Goal: Task Accomplishment & Management: Use online tool/utility

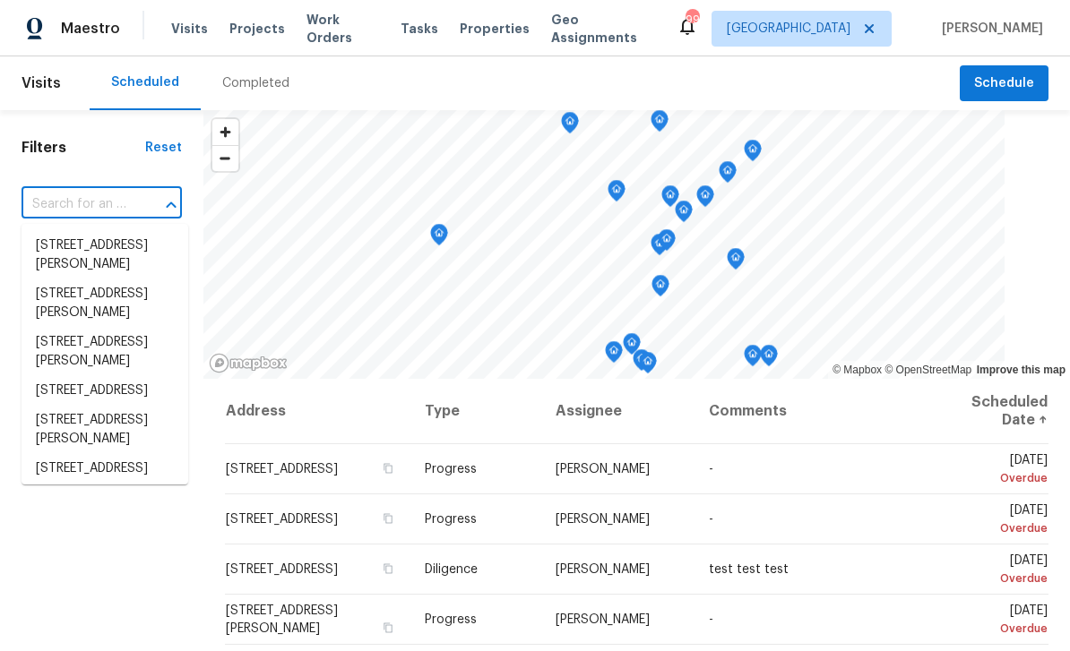
click at [56, 201] on input "text" at bounding box center [77, 205] width 110 height 28
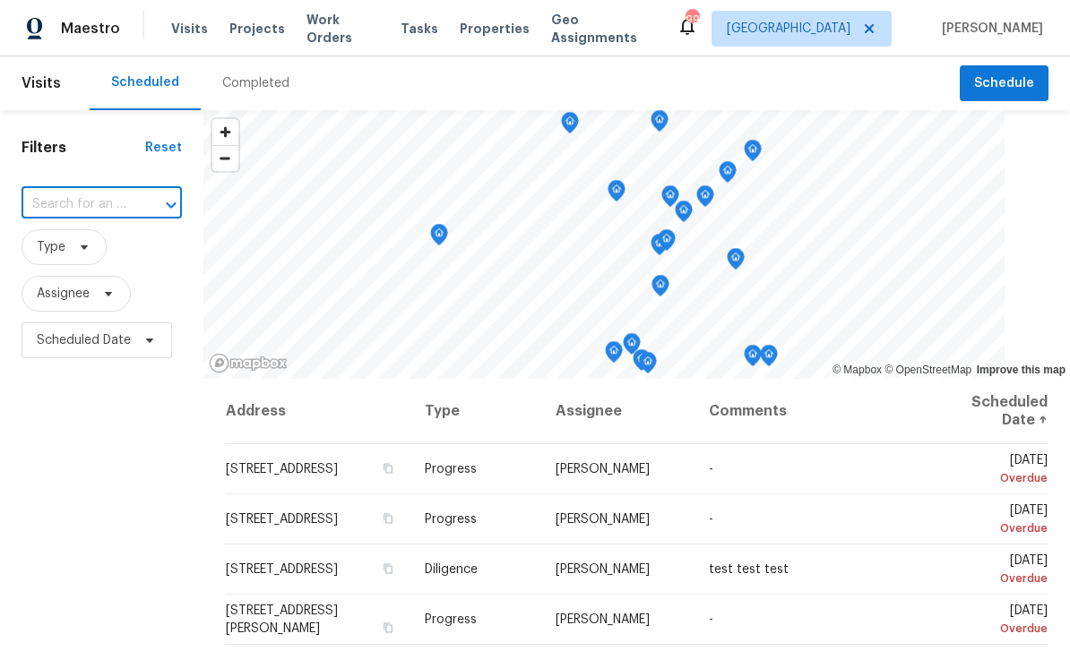
type input "4318 Christine Ct, Decatur, GA 30035"
click at [71, 254] on li "4318 Christine Ct, Decatur, GA 30035" at bounding box center [105, 255] width 167 height 48
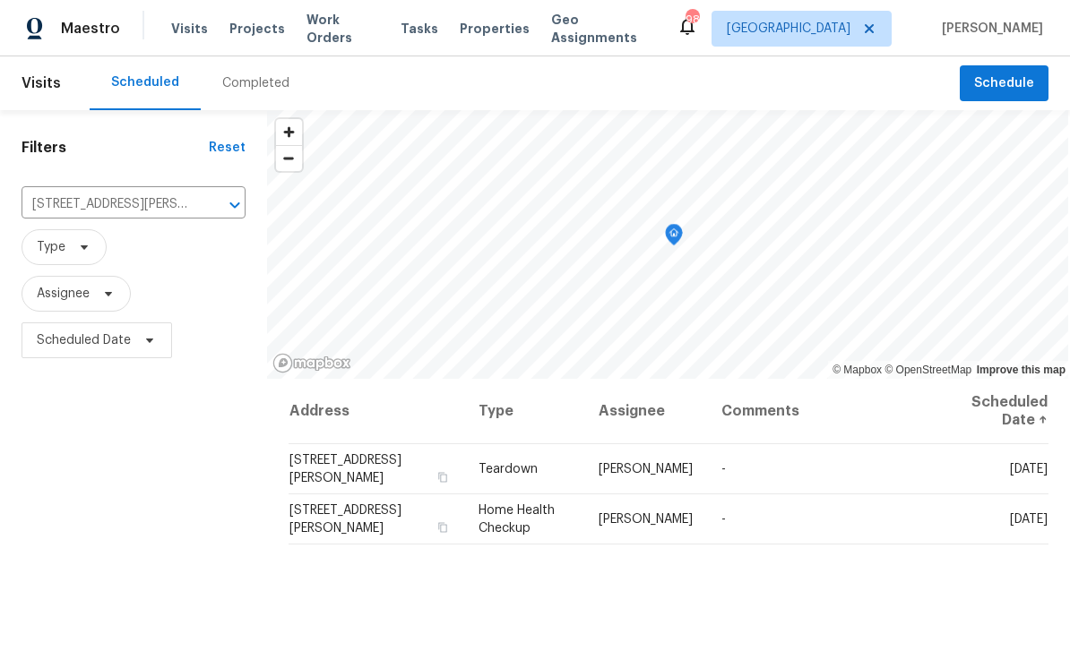
click at [369, 31] on span "Work Orders" at bounding box center [342, 29] width 73 height 36
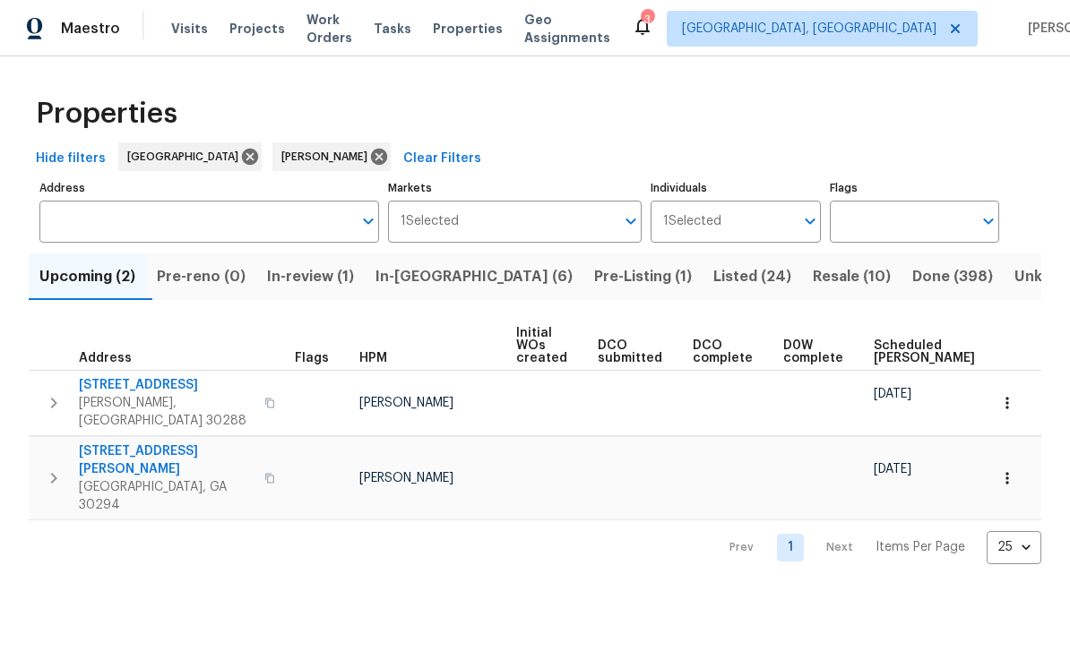
click at [813, 281] on span "Resale (10)" at bounding box center [852, 276] width 78 height 25
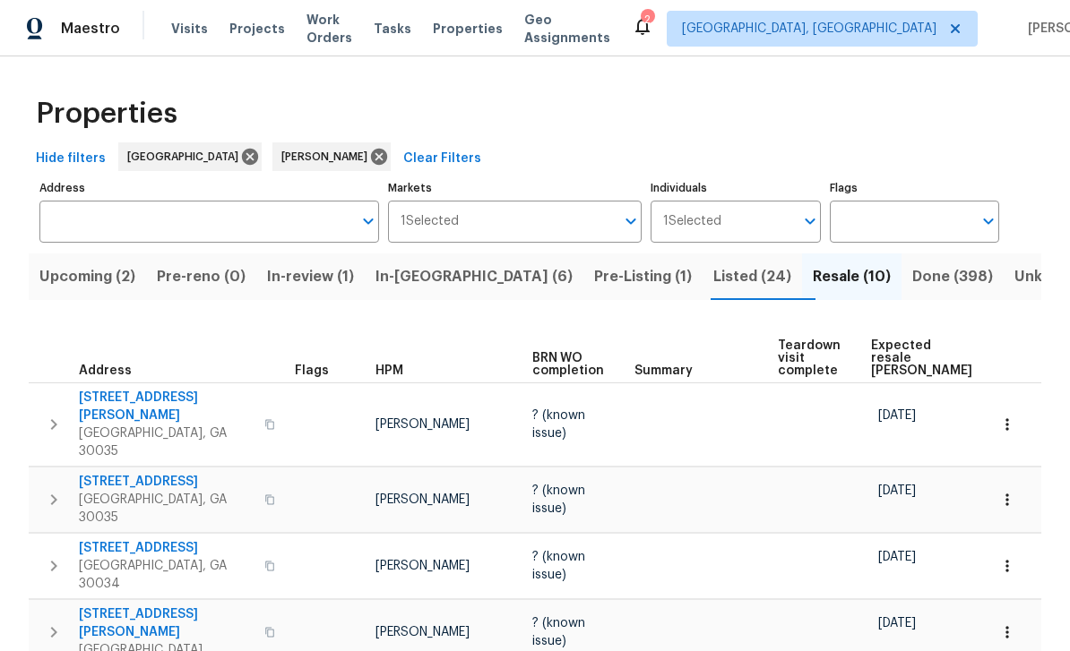
click at [460, 274] on span "In-reno (6)" at bounding box center [473, 276] width 197 height 25
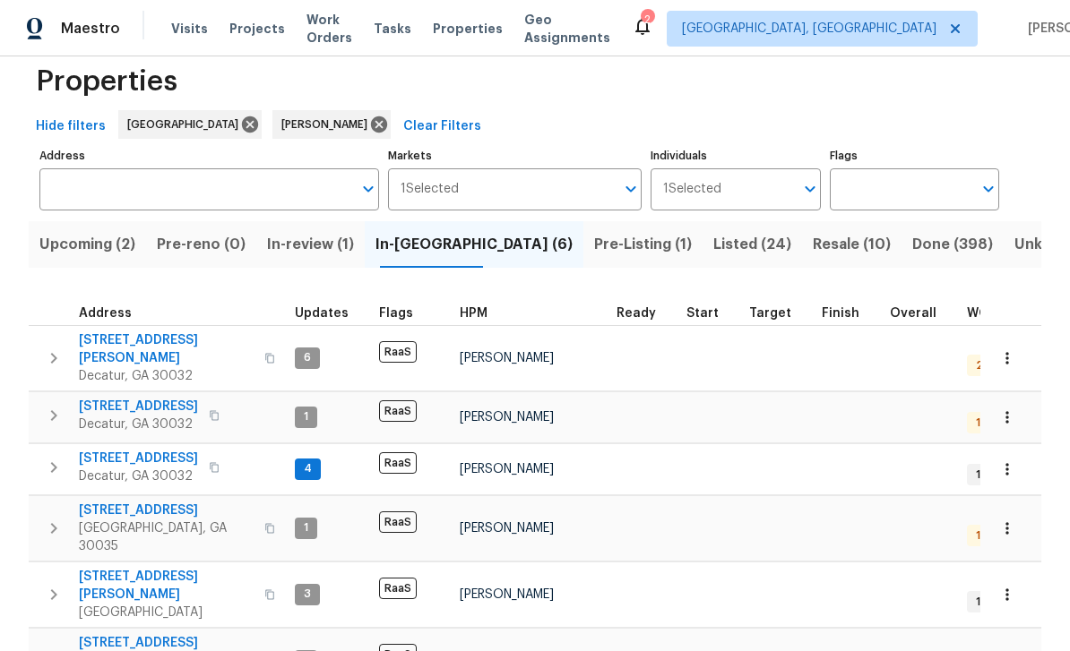
scroll to position [32, 0]
click at [113, 634] on span "2919 Alameda Trl" at bounding box center [166, 643] width 175 height 18
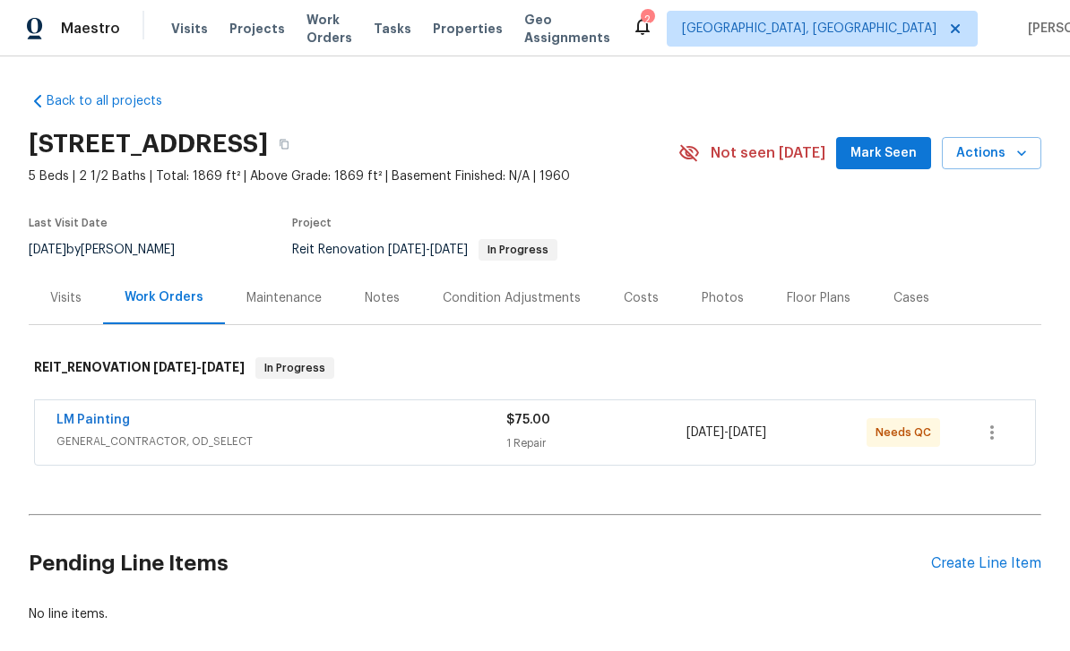
click at [79, 425] on link "LM Painting" at bounding box center [92, 420] width 73 height 13
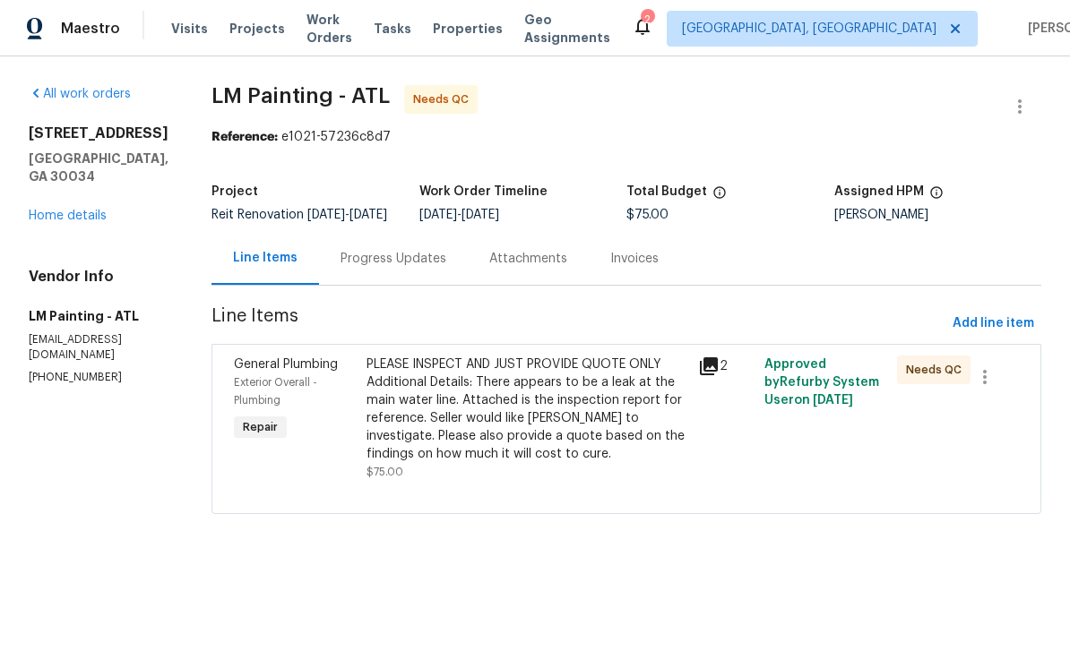
click at [619, 452] on div "PLEASE INSPECT AND JUST PROVIDE QUOTE ONLY Additional Details: There appears to…" at bounding box center [526, 410] width 321 height 108
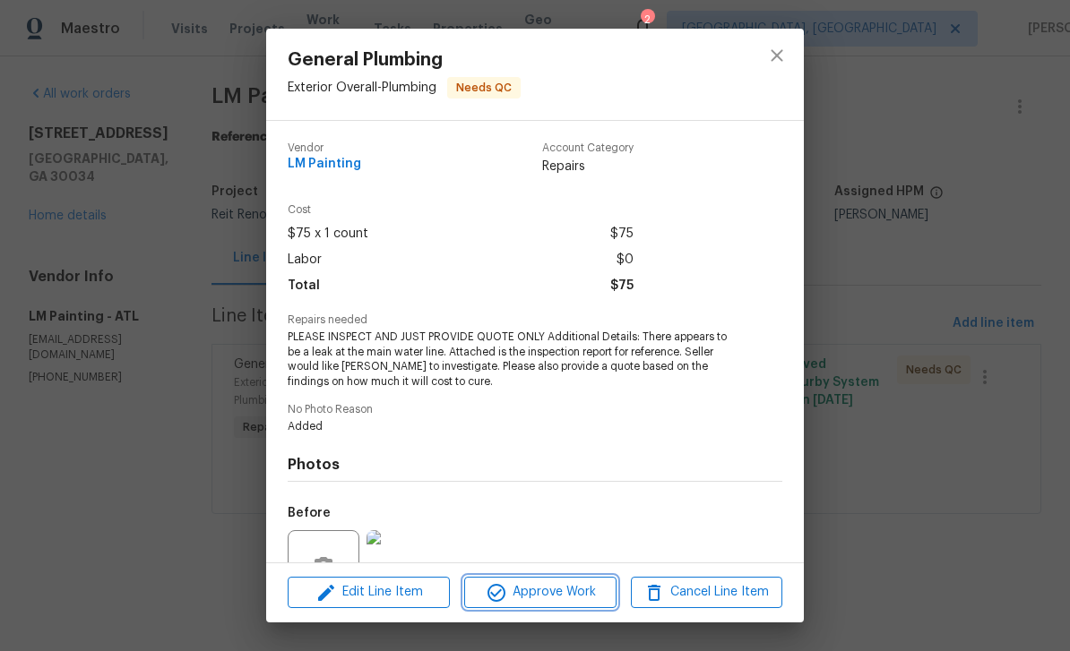
click at [585, 594] on span "Approve Work" at bounding box center [539, 592] width 141 height 22
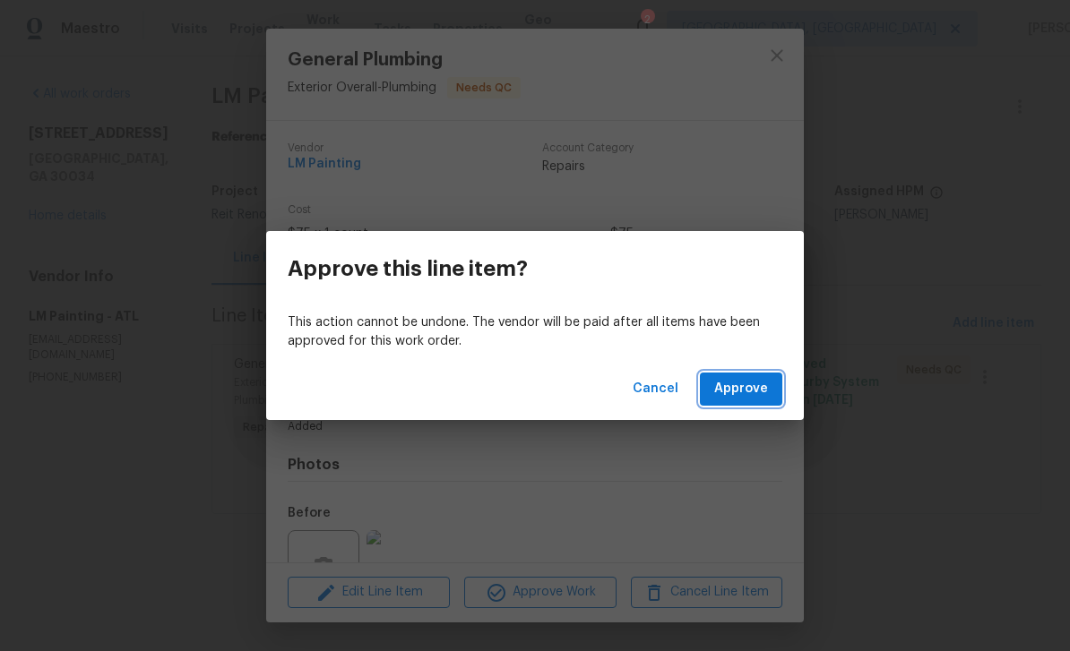
click at [769, 391] on button "Approve" at bounding box center [741, 389] width 82 height 33
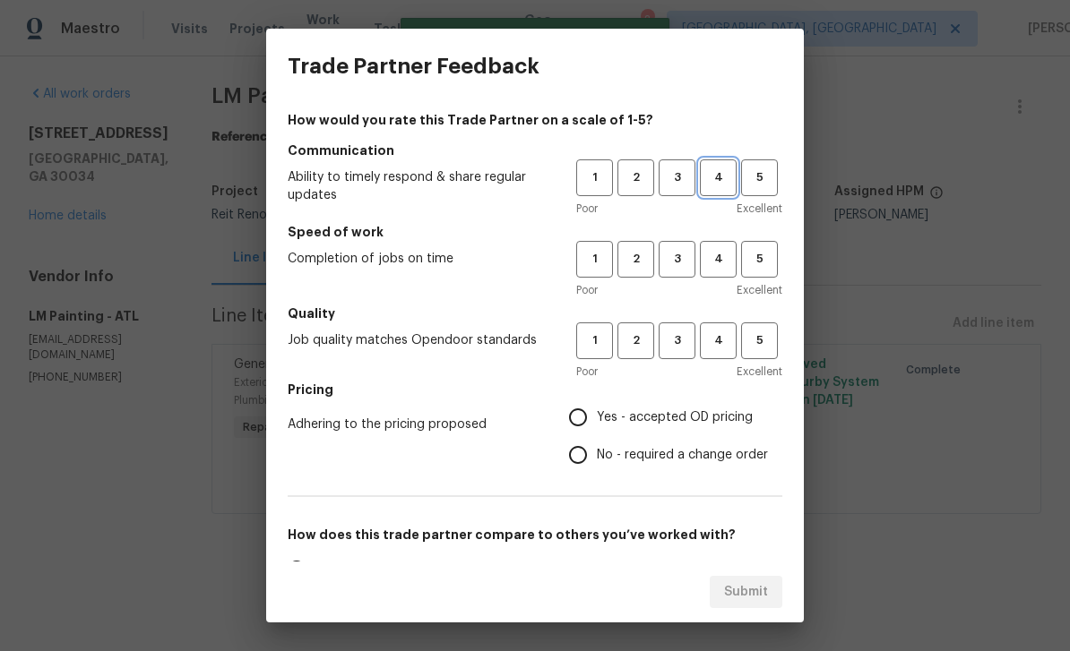
click at [718, 177] on span "4" at bounding box center [718, 178] width 33 height 21
click at [688, 175] on span "3" at bounding box center [676, 178] width 33 height 21
click at [686, 347] on span "3" at bounding box center [676, 341] width 33 height 21
click at [693, 250] on span "3" at bounding box center [676, 259] width 33 height 21
click at [589, 418] on input "Yes - accepted OD pricing" at bounding box center [578, 418] width 38 height 38
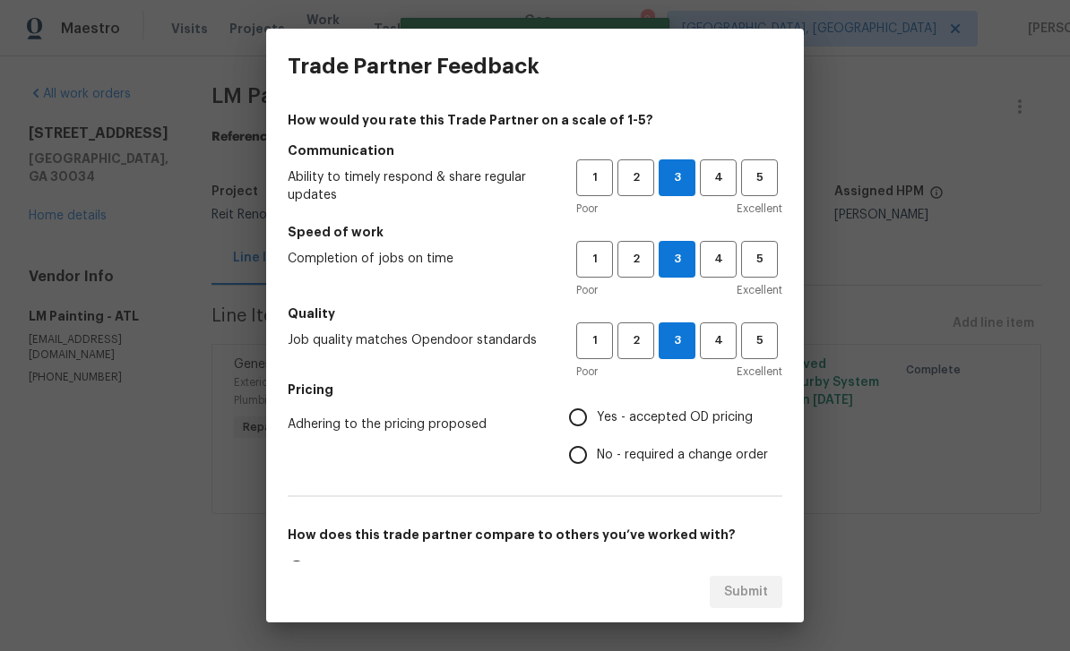
radio input "true"
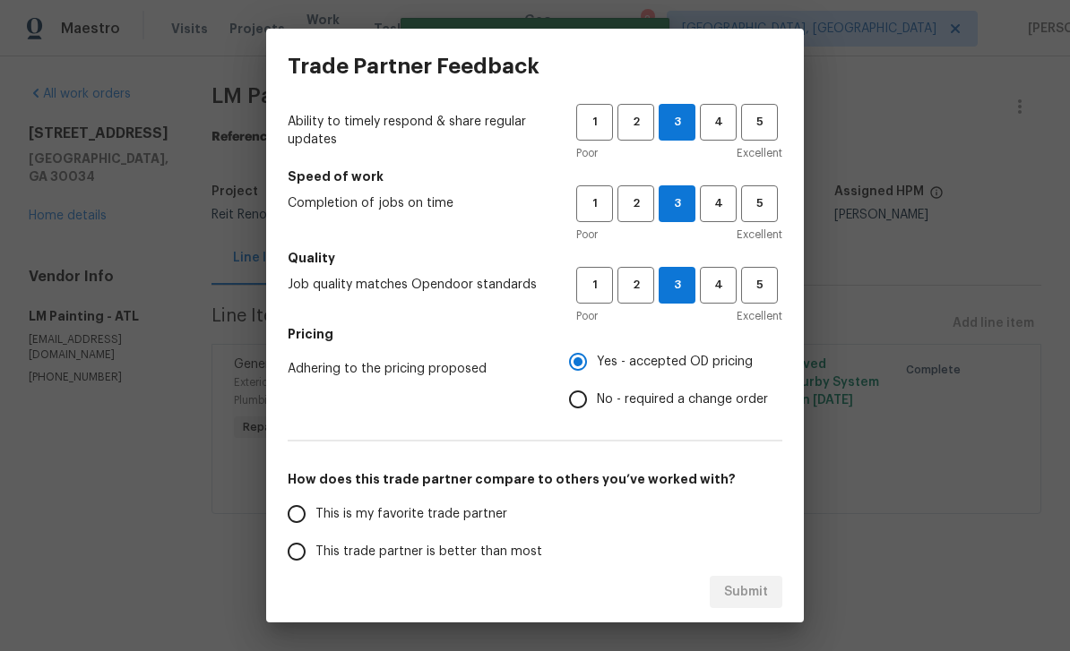
scroll to position [55, 0]
click at [306, 517] on input "This is my favorite trade partner" at bounding box center [297, 515] width 38 height 38
click at [772, 587] on button "Submit" at bounding box center [746, 592] width 73 height 33
radio input "true"
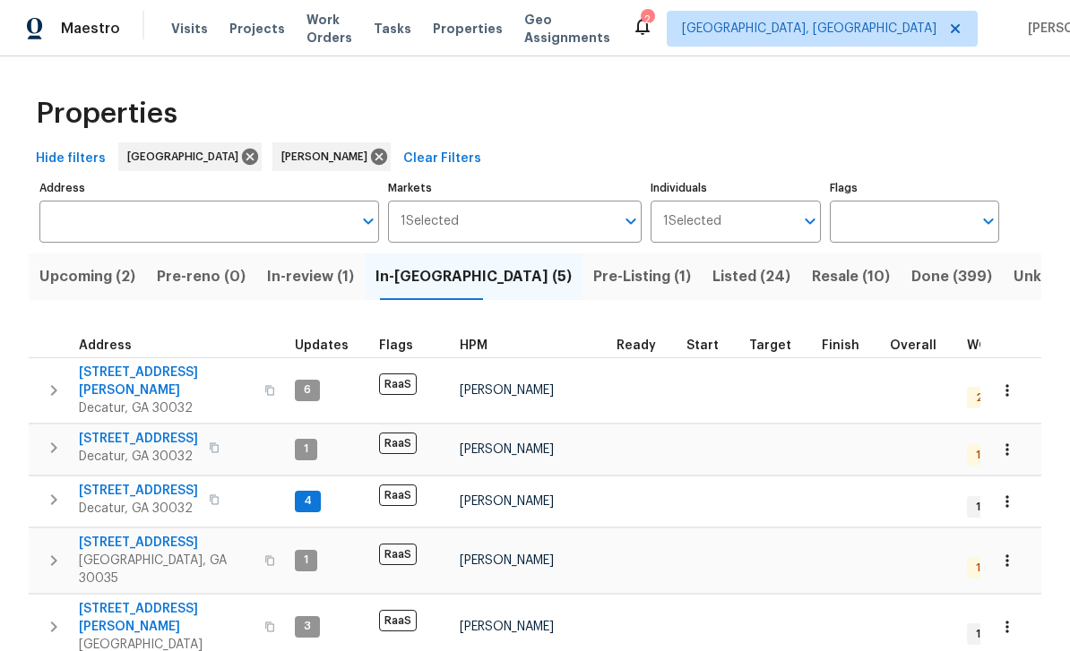
click at [111, 600] on span "5339 Biffle Downs Rd" at bounding box center [166, 618] width 175 height 36
click at [830, 34] on span "[GEOGRAPHIC_DATA], [GEOGRAPHIC_DATA]" at bounding box center [809, 29] width 254 height 18
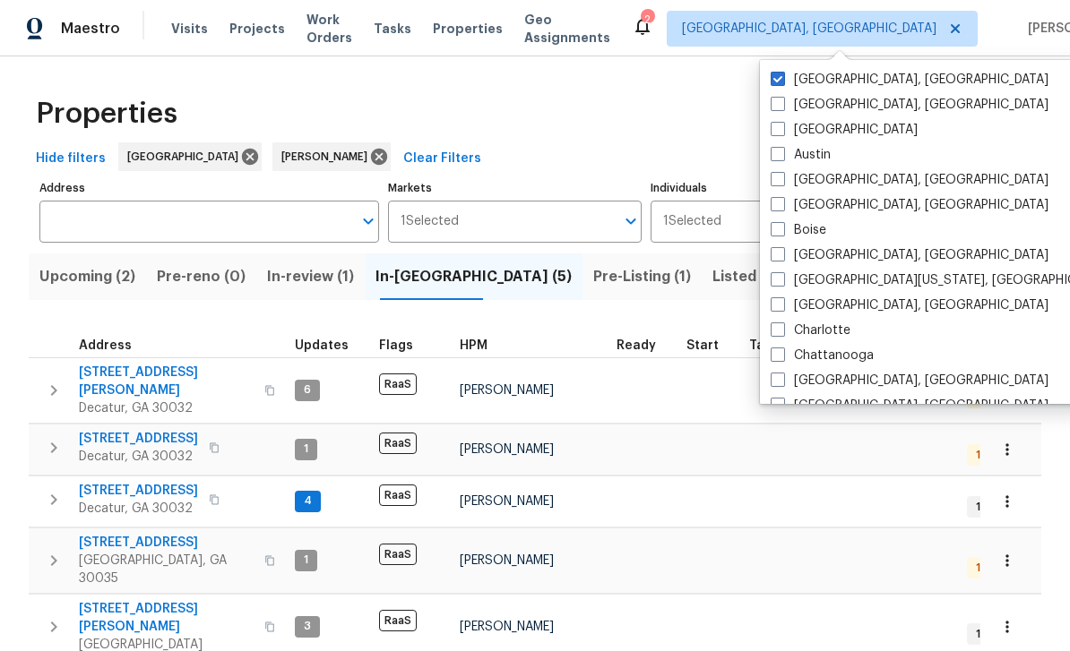
click at [793, 125] on label "[GEOGRAPHIC_DATA]" at bounding box center [844, 130] width 147 height 18
click at [782, 125] on input "[GEOGRAPHIC_DATA]" at bounding box center [777, 127] width 12 height 12
checkbox input "true"
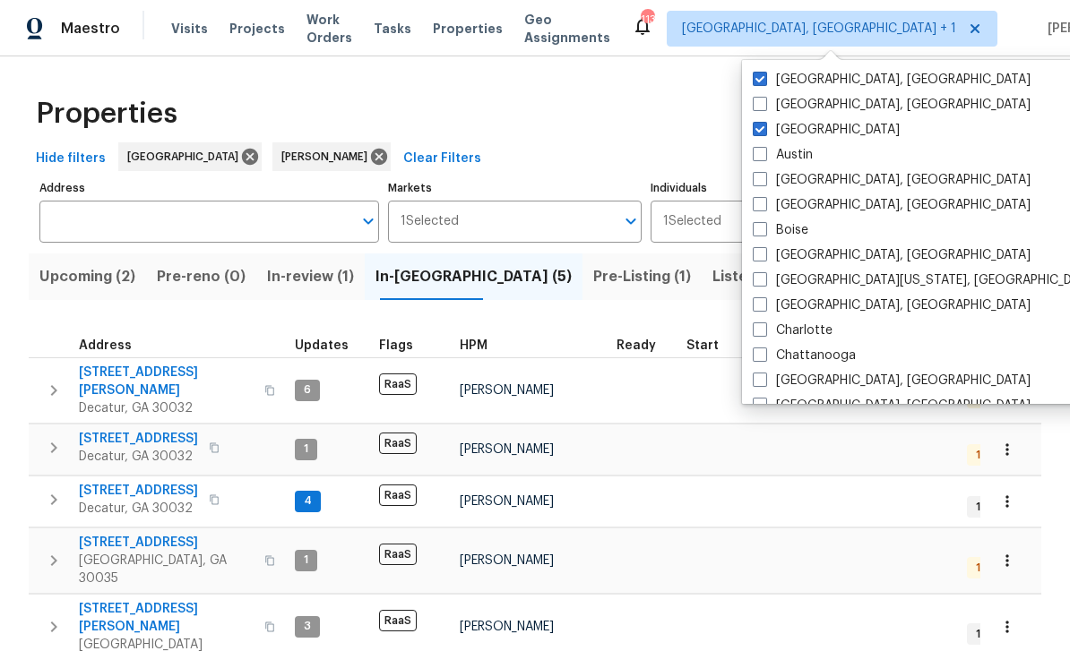
click at [346, 30] on span "Work Orders" at bounding box center [329, 29] width 46 height 36
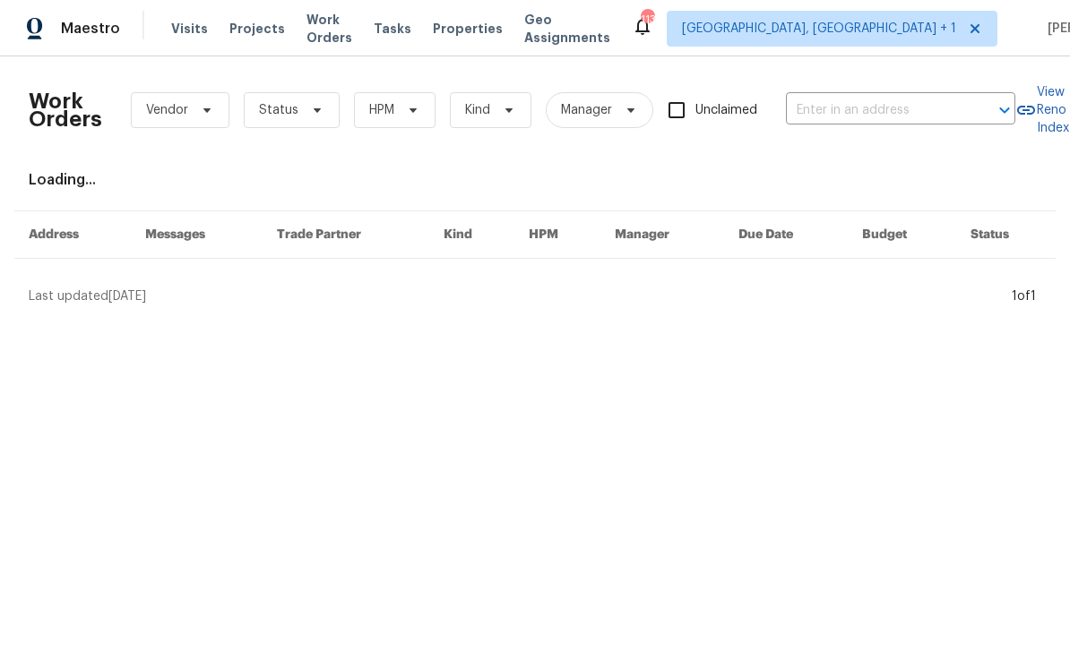
click at [868, 110] on input "text" at bounding box center [875, 111] width 179 height 28
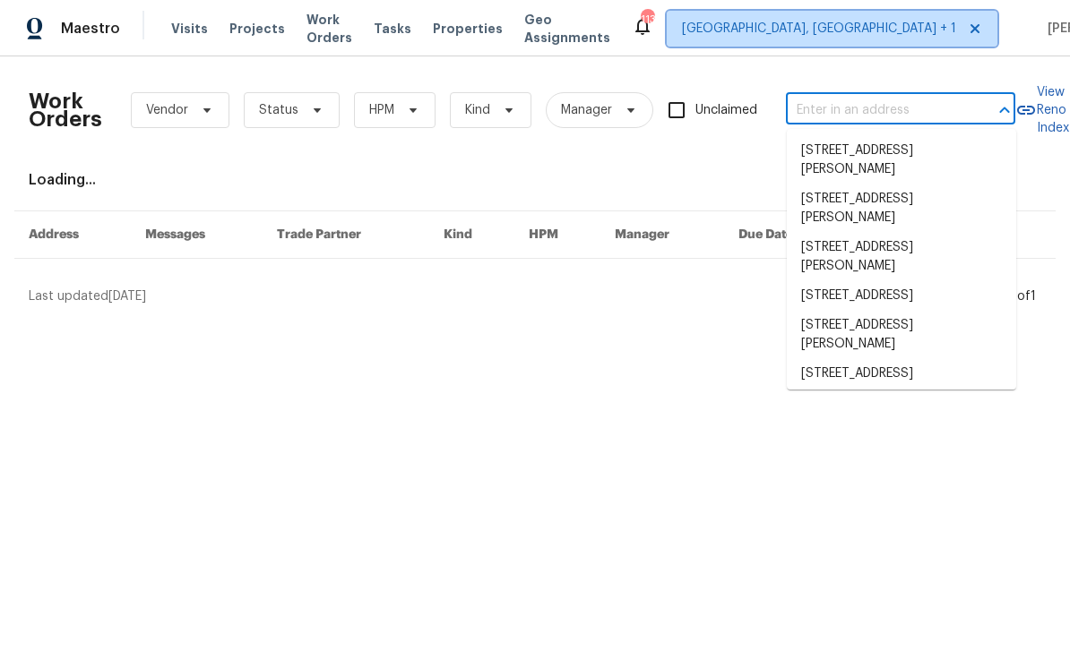
click at [847, 35] on span "Albuquerque, NM + 1" at bounding box center [819, 29] width 274 height 18
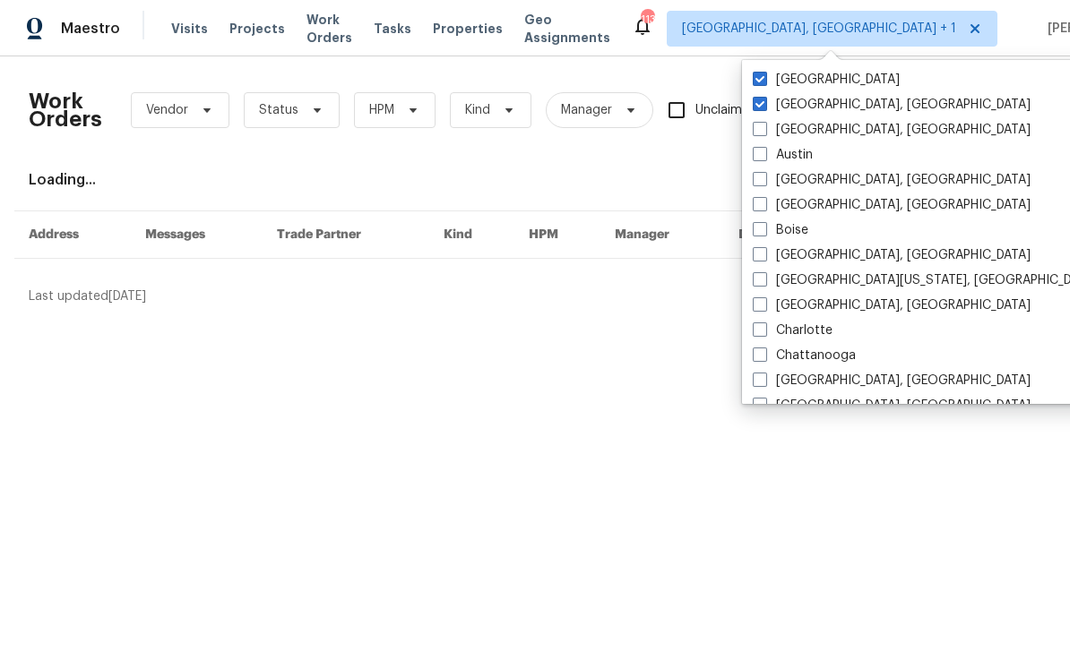
click at [763, 82] on span at bounding box center [760, 79] width 14 height 14
click at [763, 82] on input "[GEOGRAPHIC_DATA]" at bounding box center [759, 77] width 12 height 12
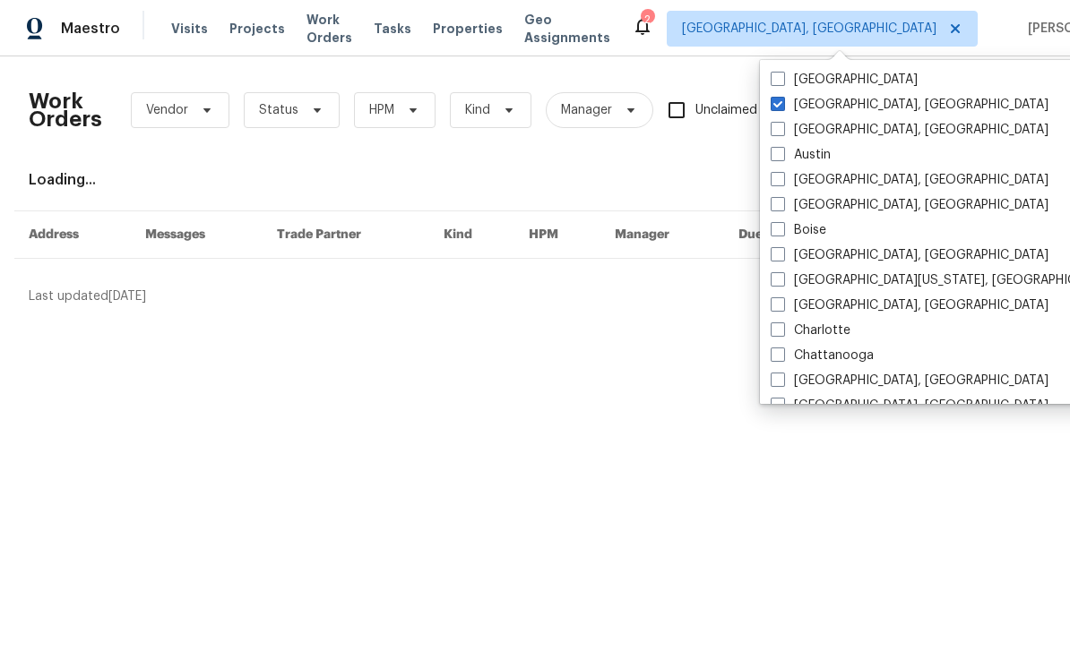
click at [787, 82] on label "[GEOGRAPHIC_DATA]" at bounding box center [844, 80] width 147 height 18
click at [782, 82] on input "[GEOGRAPHIC_DATA]" at bounding box center [777, 77] width 12 height 12
checkbox input "true"
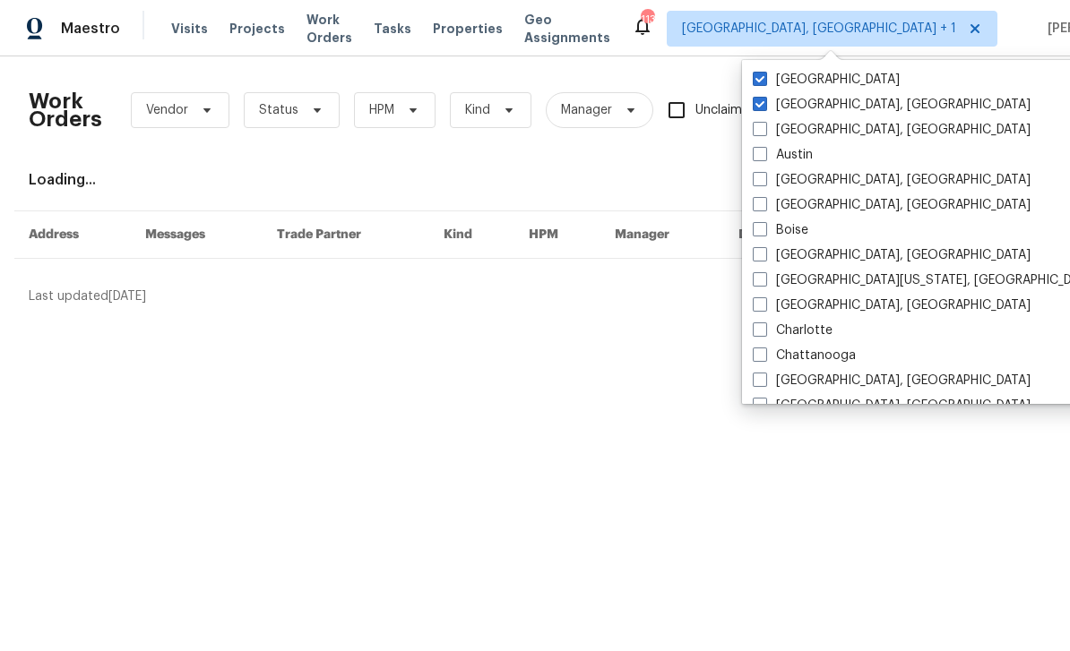
click at [764, 105] on span at bounding box center [760, 104] width 14 height 14
click at [764, 105] on input "[GEOGRAPHIC_DATA], [GEOGRAPHIC_DATA]" at bounding box center [759, 102] width 12 height 12
checkbox input "false"
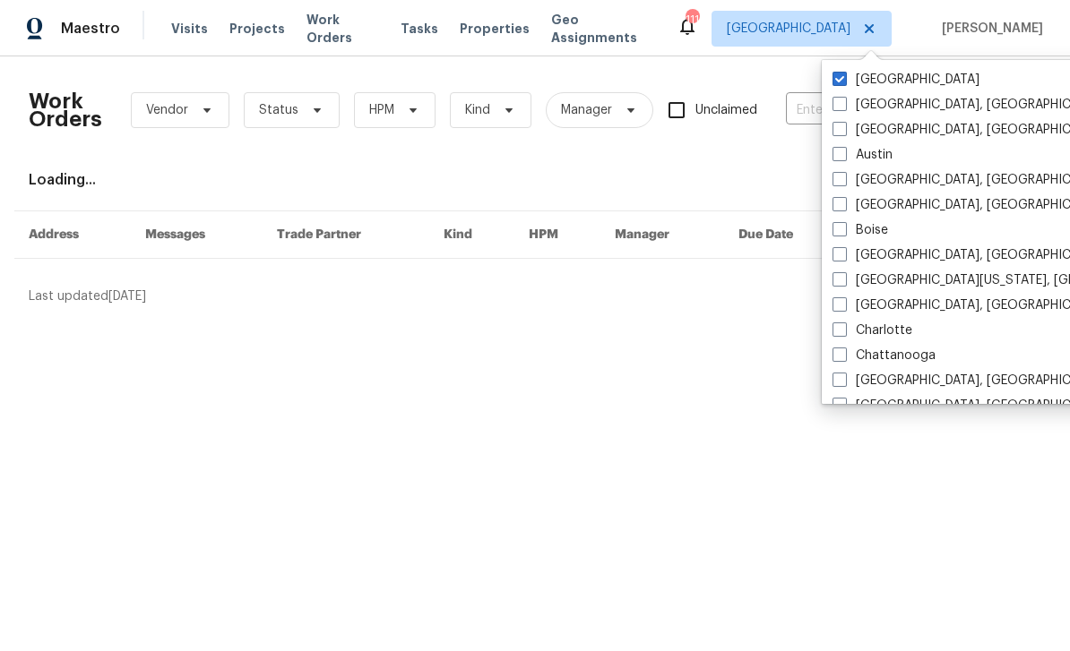
click at [729, 181] on div "Loading..." at bounding box center [535, 180] width 1012 height 18
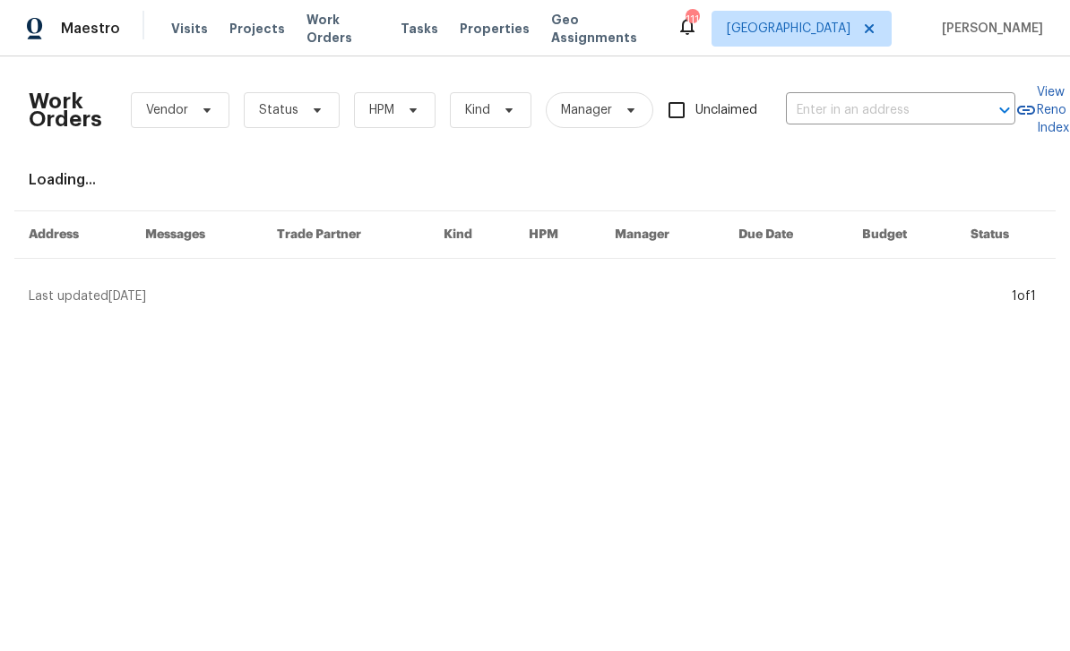
click at [831, 110] on input "text" at bounding box center [875, 111] width 179 height 28
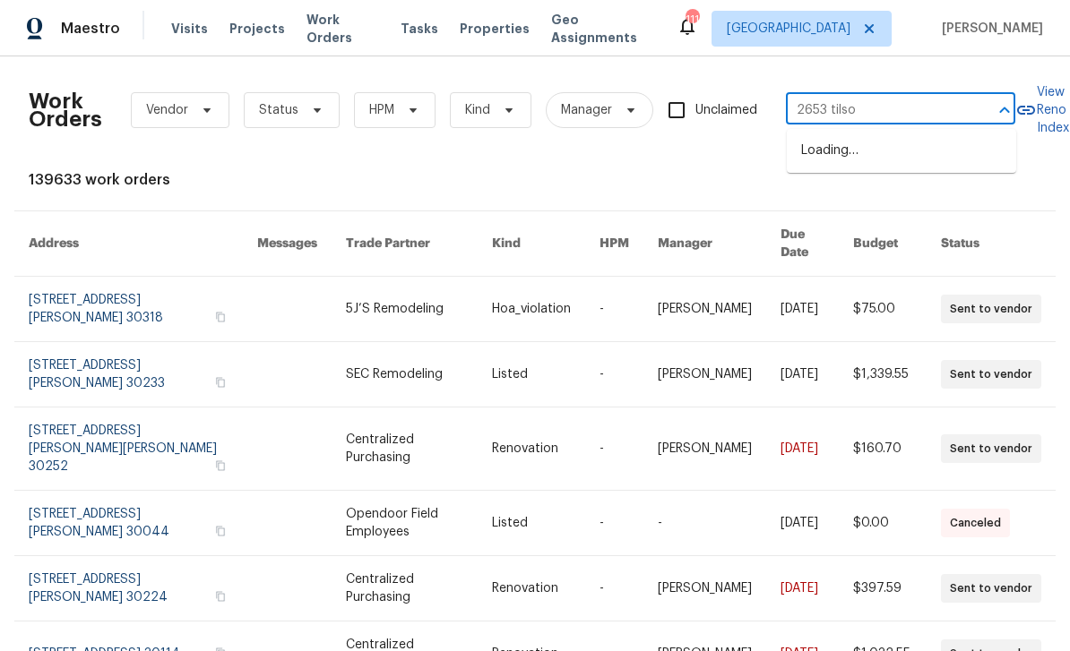
type input "2653 tilson"
click at [913, 165] on li "2653 Tilson Rd, Decatur, GA 30032" at bounding box center [901, 160] width 229 height 48
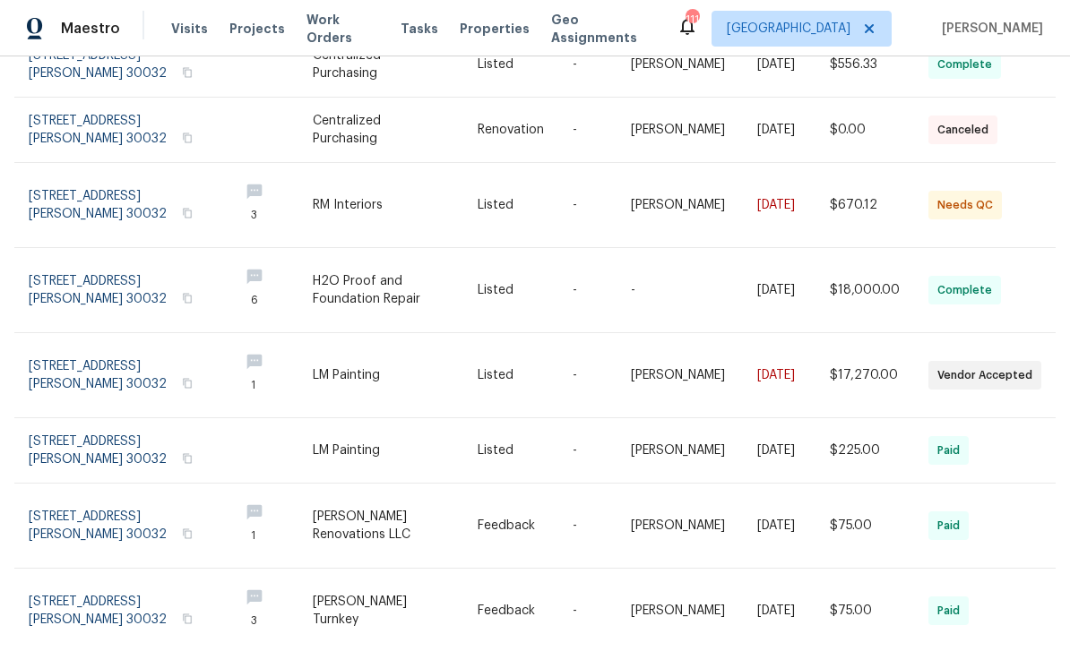
scroll to position [245, 1]
click at [80, 366] on link at bounding box center [126, 374] width 195 height 84
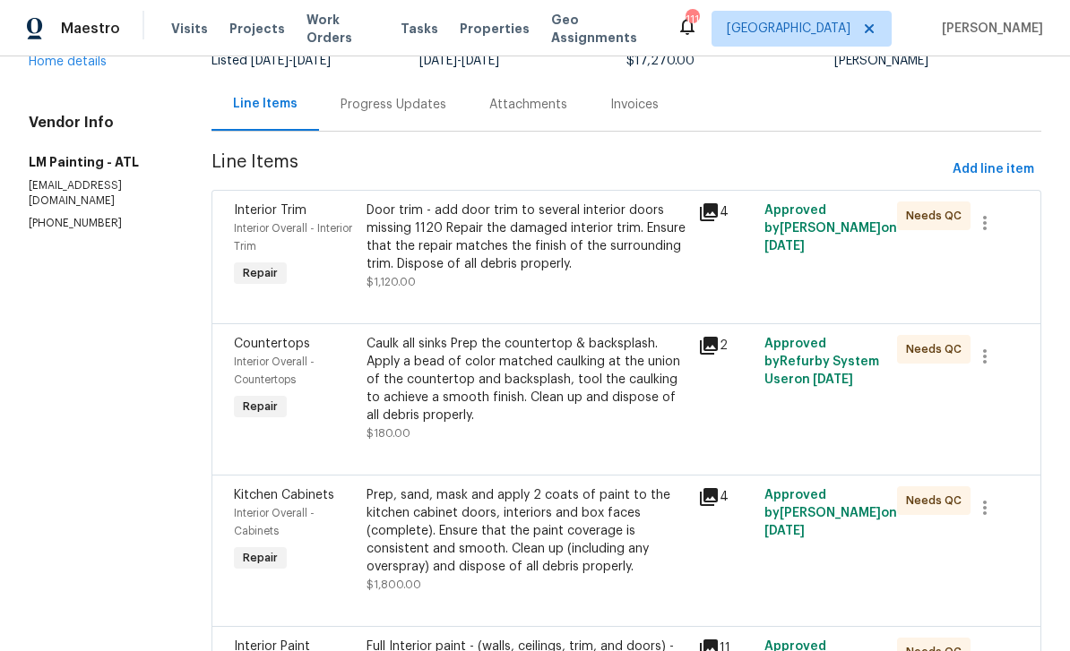
scroll to position [155, 0]
click at [718, 211] on icon at bounding box center [709, 211] width 18 height 18
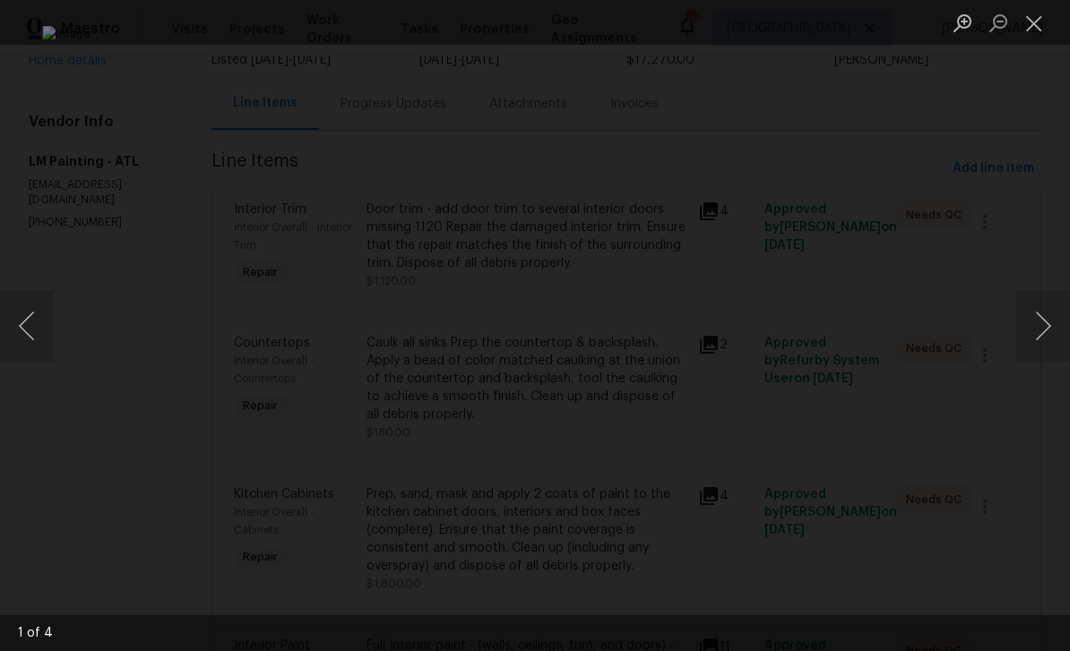
click at [1037, 24] on button "Close lightbox" at bounding box center [1034, 22] width 36 height 31
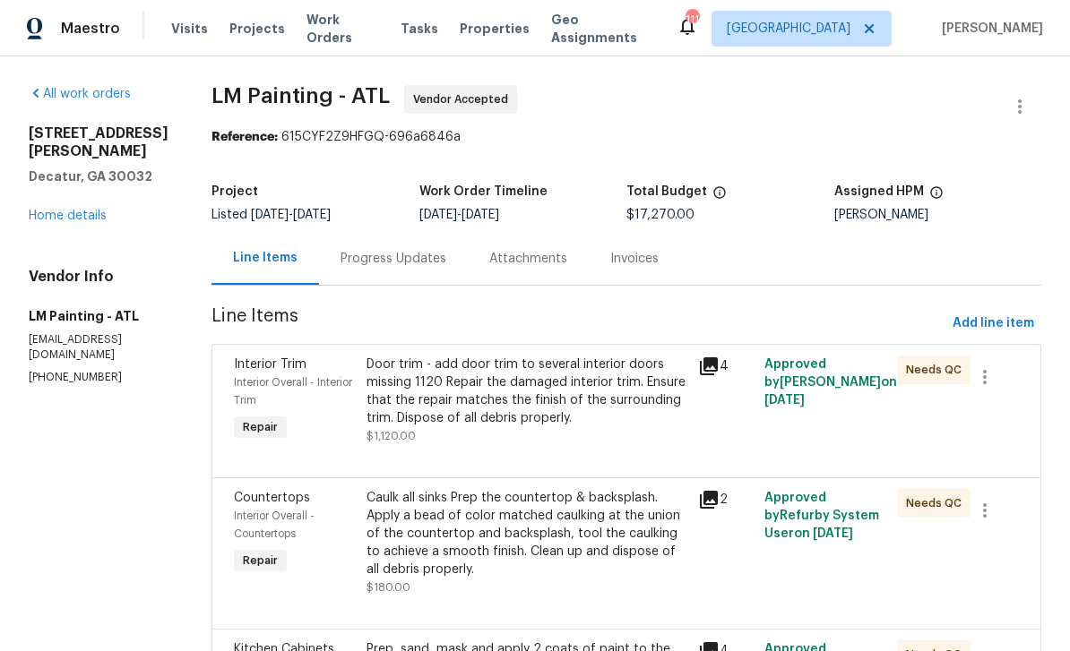
scroll to position [0, 0]
click at [64, 210] on link "Home details" at bounding box center [68, 216] width 78 height 13
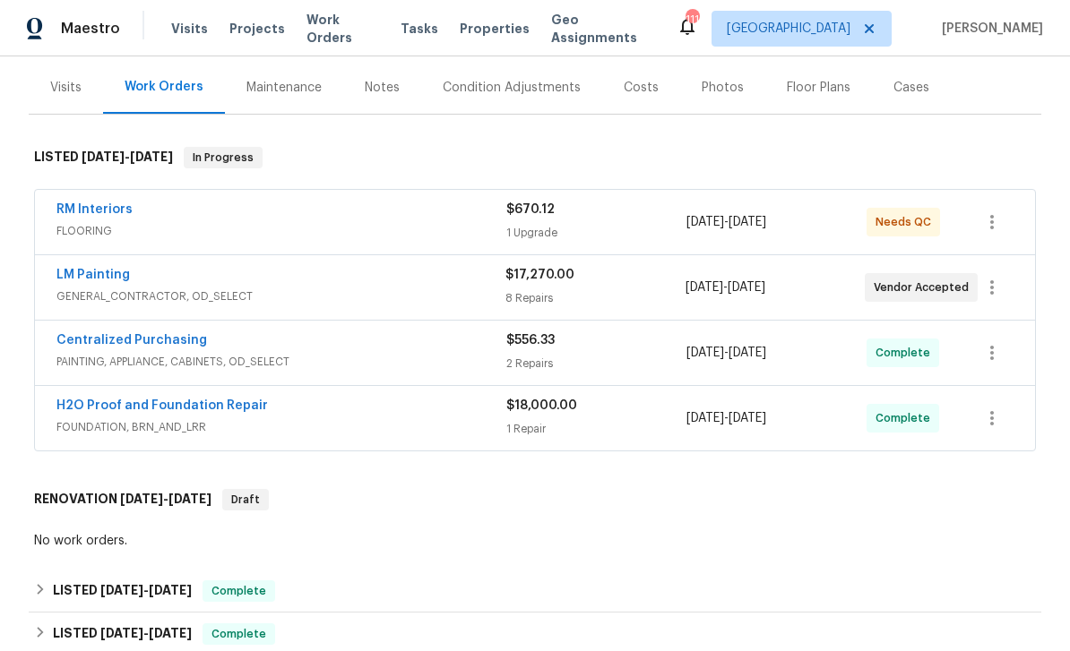
scroll to position [235, 0]
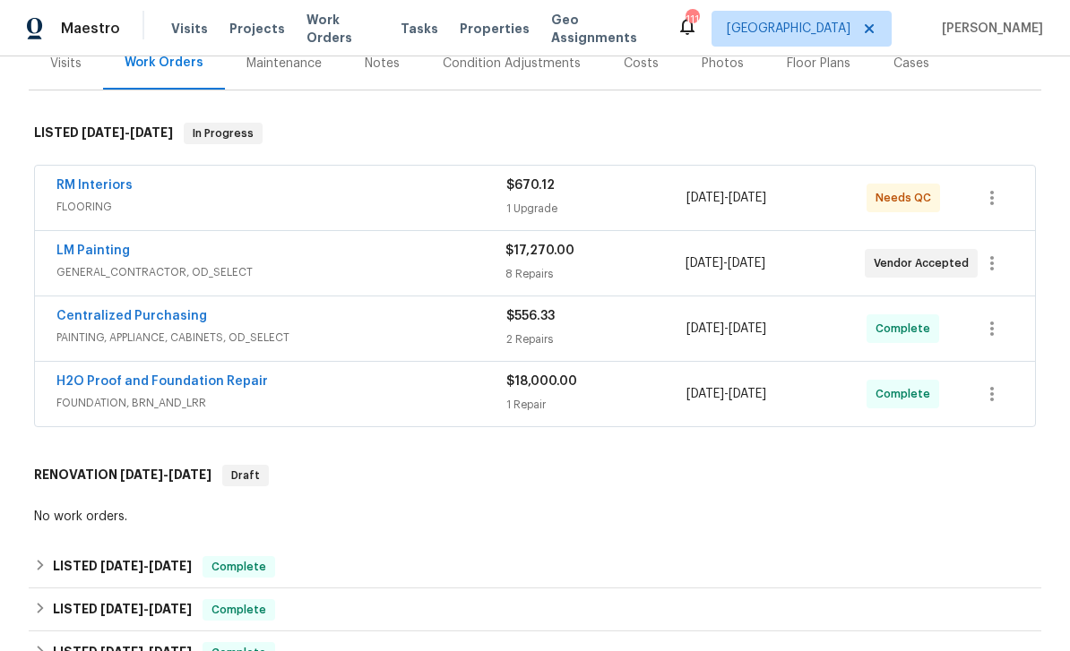
click at [83, 254] on link "LM Painting" at bounding box center [92, 251] width 73 height 13
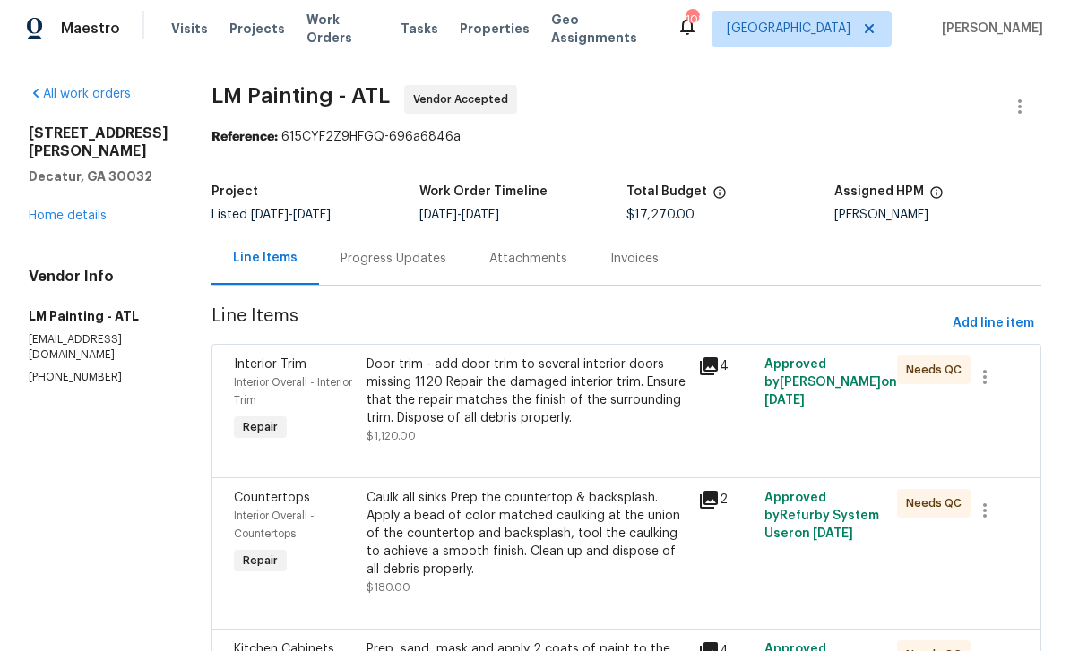
click at [98, 210] on link "Home details" at bounding box center [68, 216] width 78 height 13
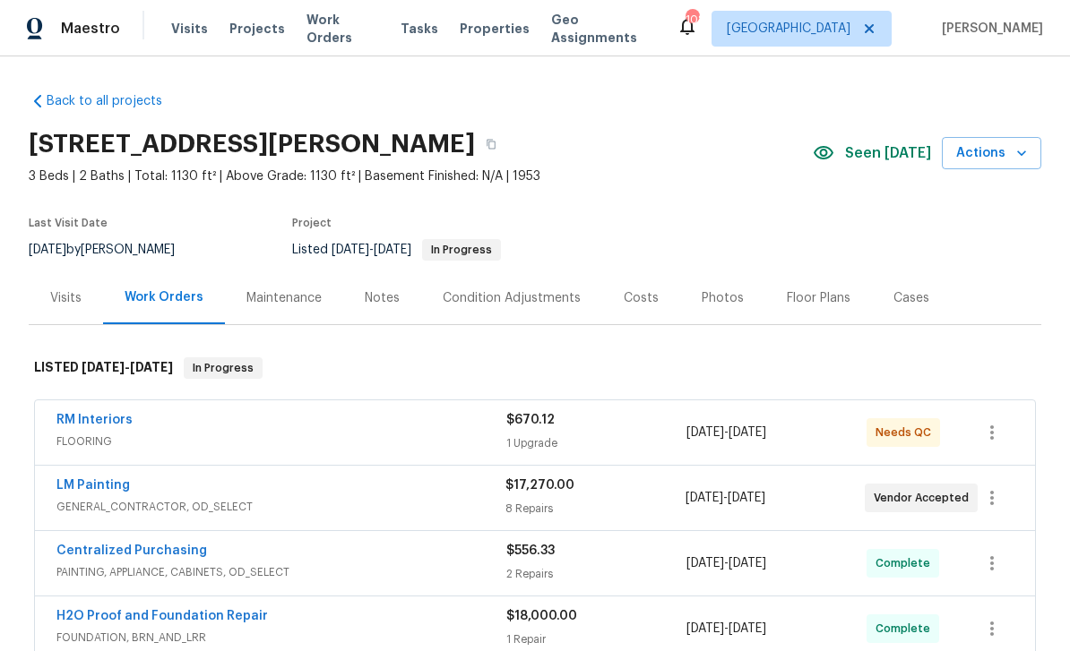
click at [357, 36] on span "Work Orders" at bounding box center [342, 29] width 73 height 36
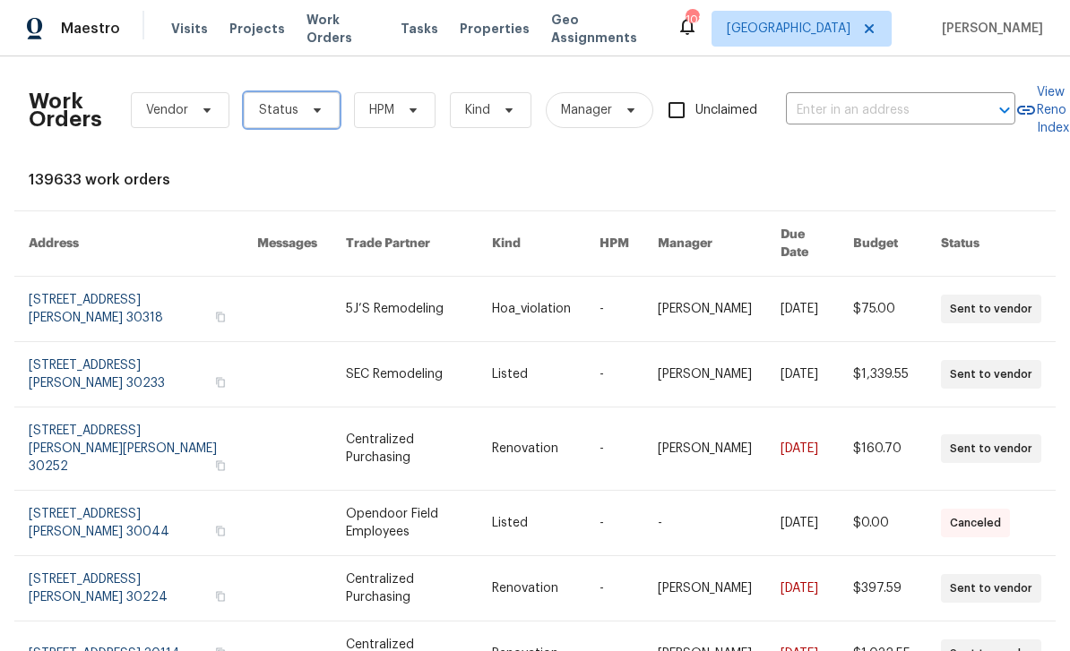
click at [322, 115] on span "Status" at bounding box center [292, 110] width 96 height 36
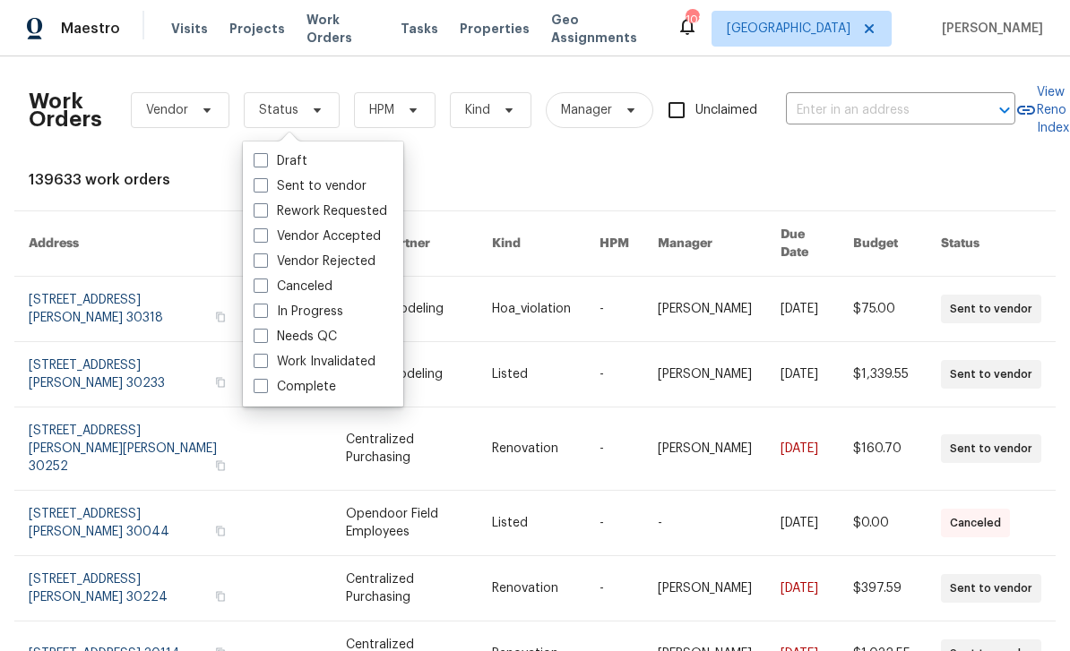
click at [335, 334] on label "Needs QC" at bounding box center [295, 337] width 83 height 18
click at [265, 334] on input "Needs QC" at bounding box center [260, 334] width 12 height 12
checkbox input "true"
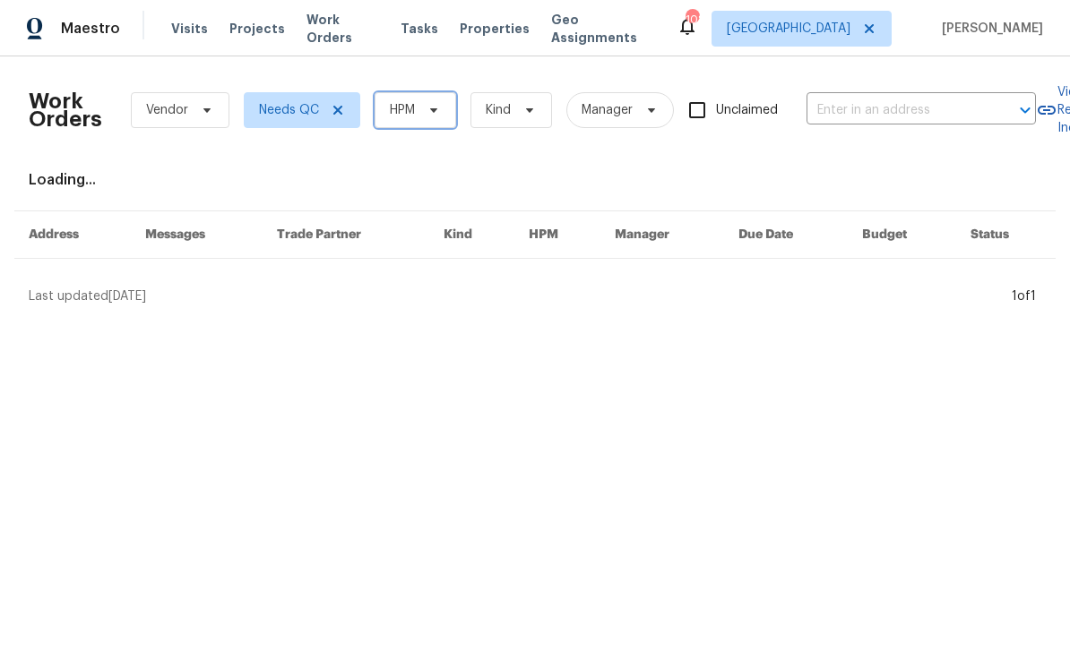
click at [402, 117] on span "HPM" at bounding box center [402, 110] width 25 height 18
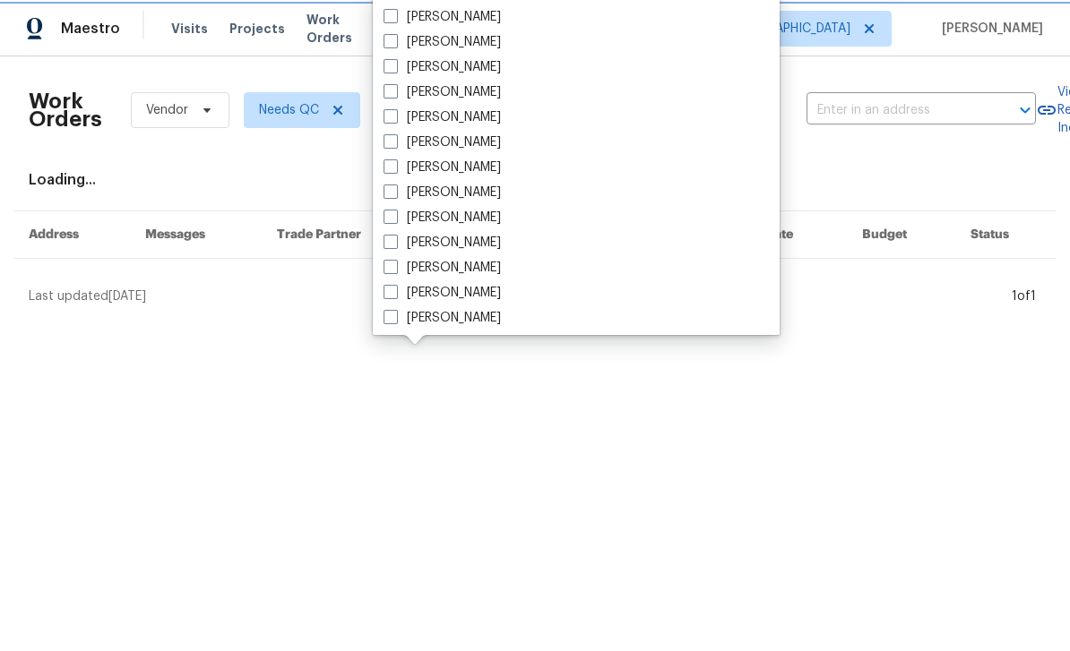
scroll to position [626, 0]
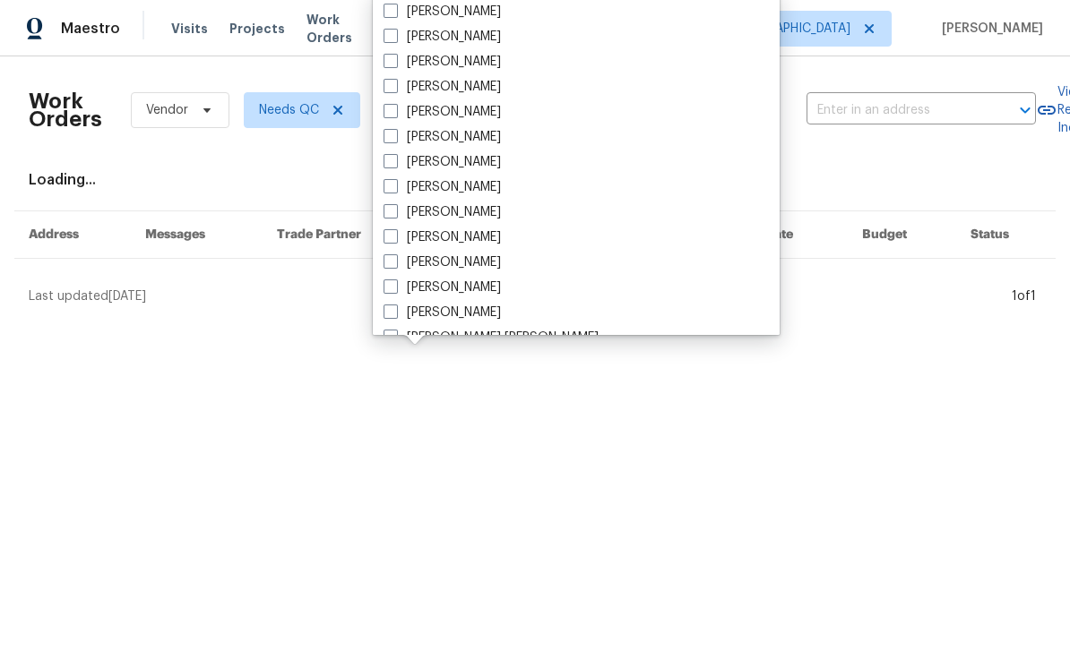
click at [469, 212] on label "[PERSON_NAME]" at bounding box center [441, 212] width 117 height 18
click at [395, 212] on input "[PERSON_NAME]" at bounding box center [389, 209] width 12 height 12
checkbox input "true"
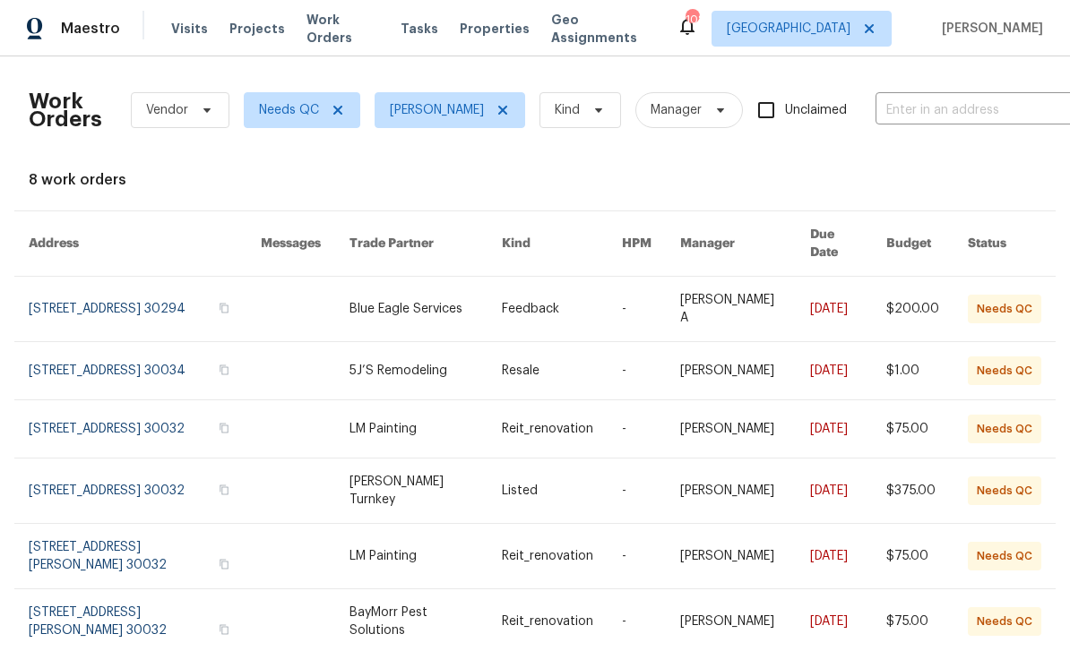
click at [909, 113] on input "text" at bounding box center [964, 111] width 179 height 28
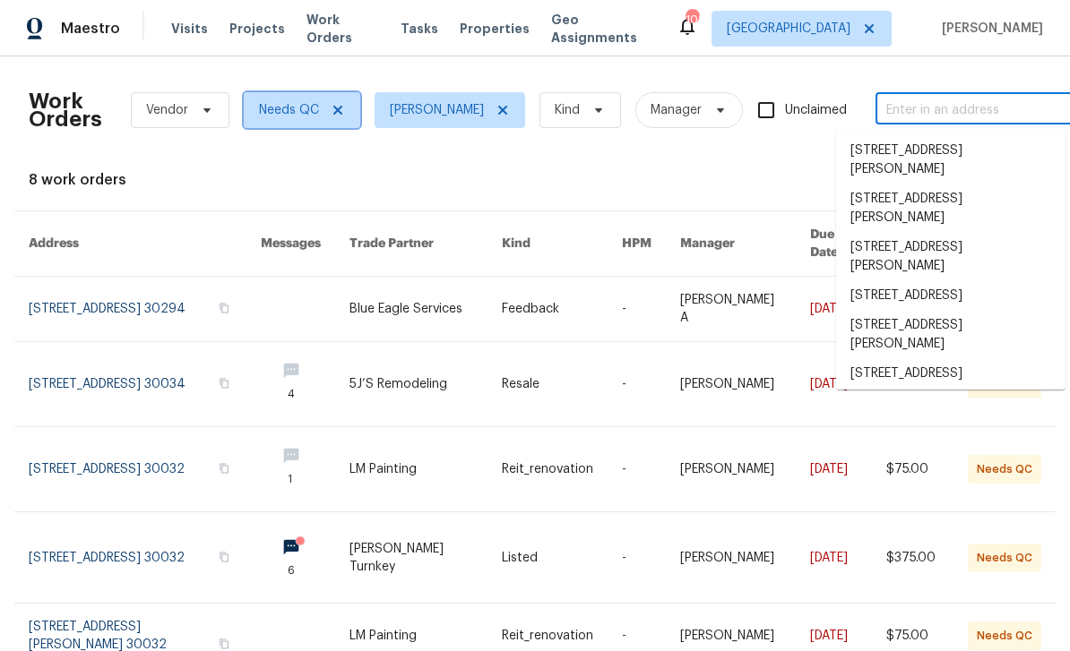
click at [325, 103] on span at bounding box center [335, 110] width 20 height 14
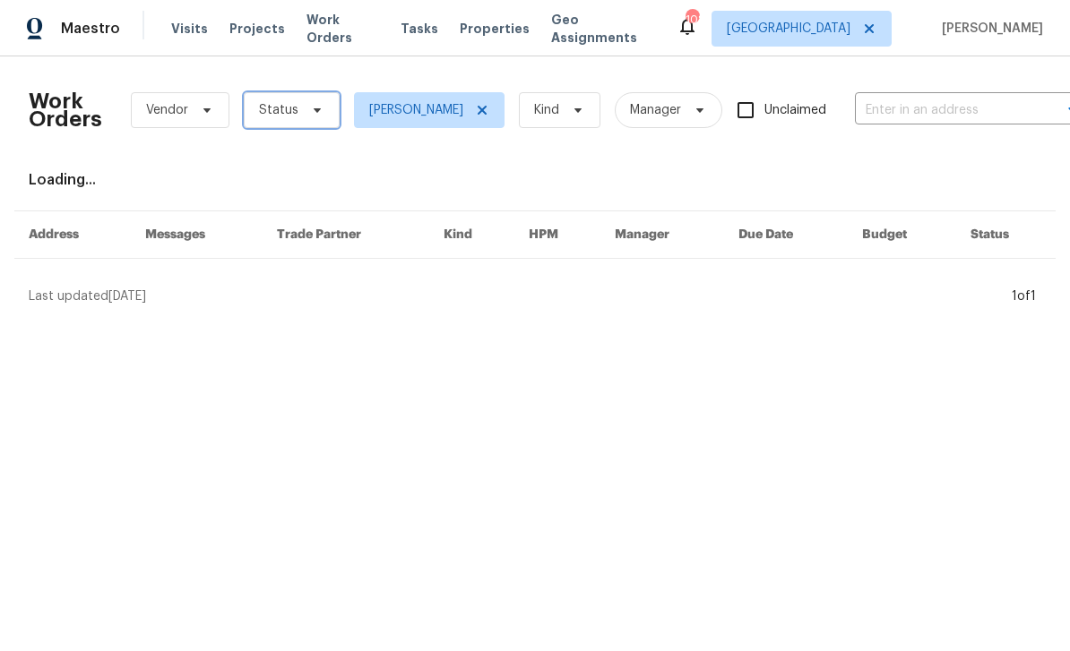
click at [291, 117] on span "Status" at bounding box center [278, 110] width 39 height 18
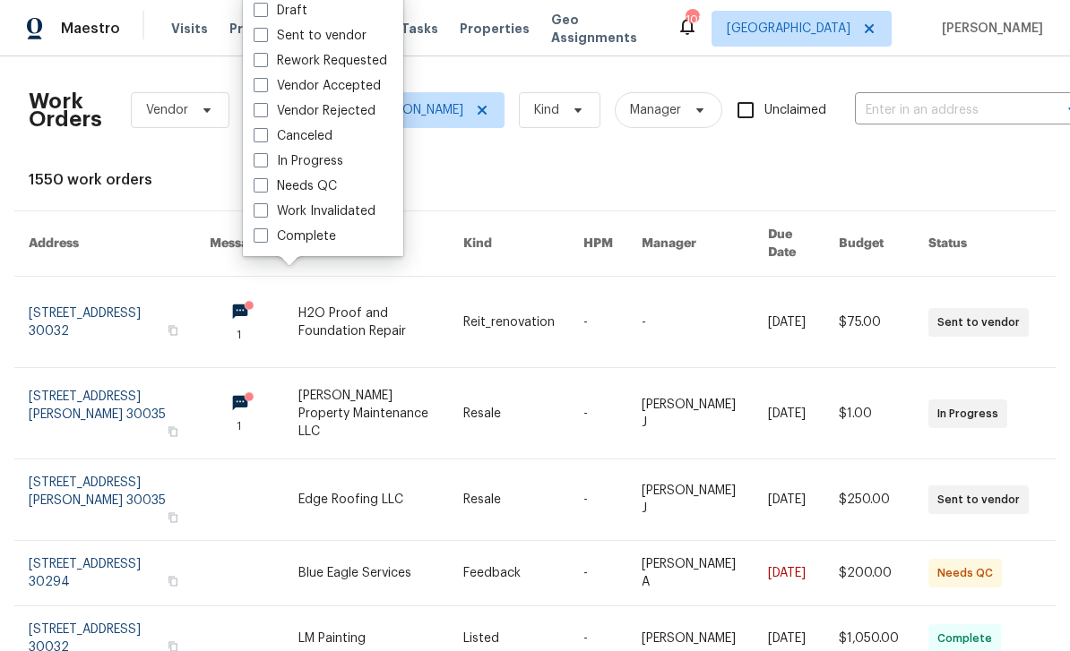
click at [320, 160] on label "In Progress" at bounding box center [299, 161] width 90 height 18
click at [265, 160] on input "In Progress" at bounding box center [260, 158] width 12 height 12
checkbox input "true"
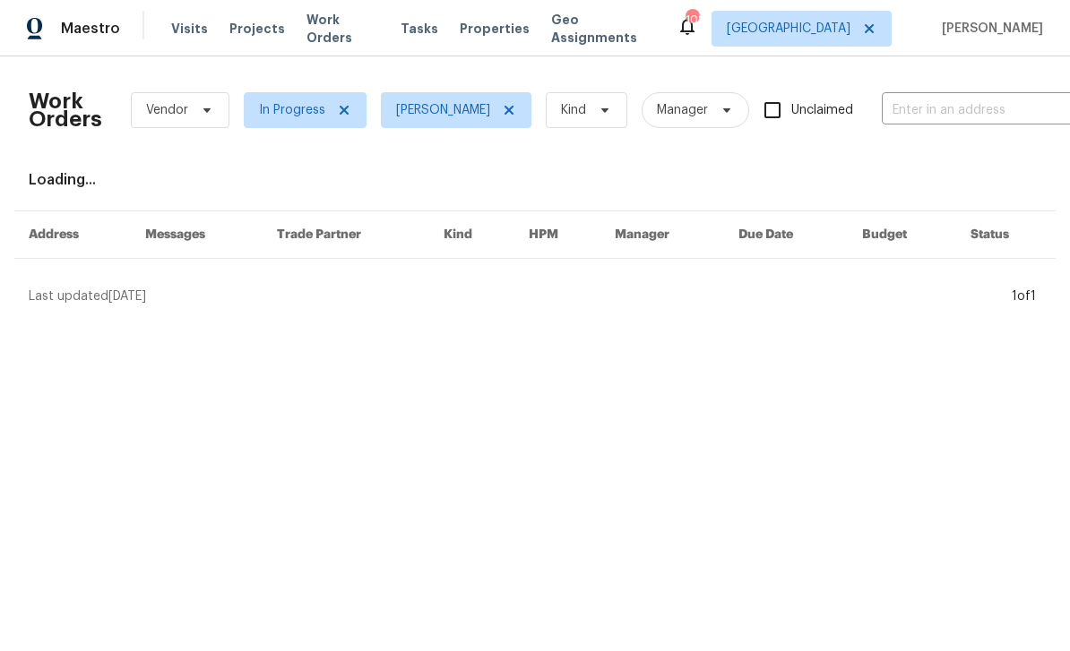
click at [806, 181] on div "Loading..." at bounding box center [535, 180] width 1012 height 18
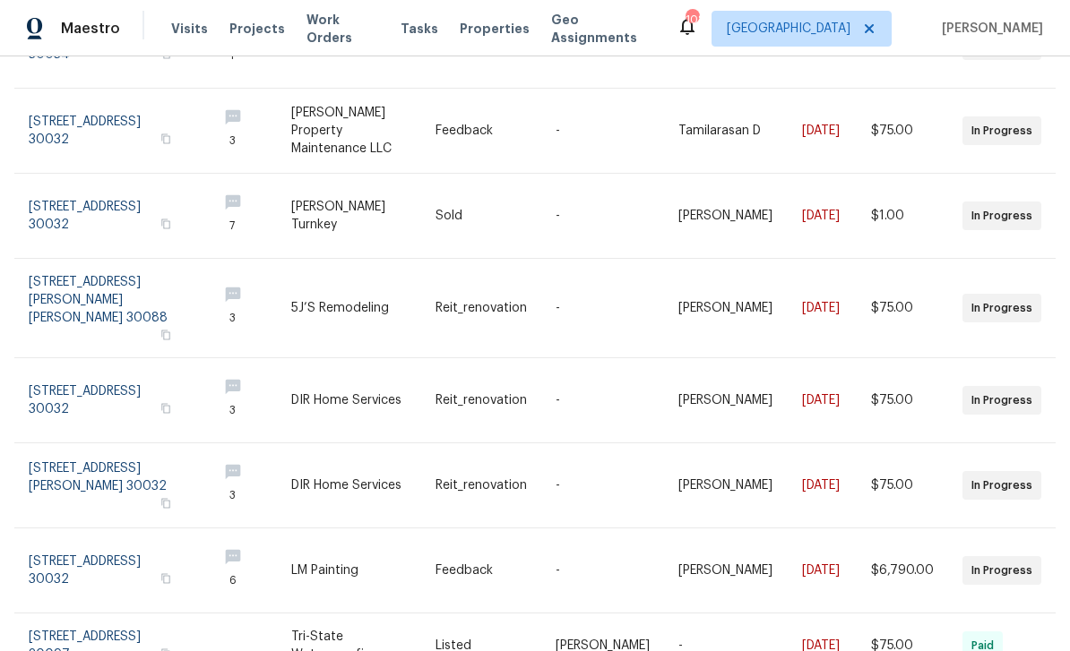
scroll to position [449, 0]
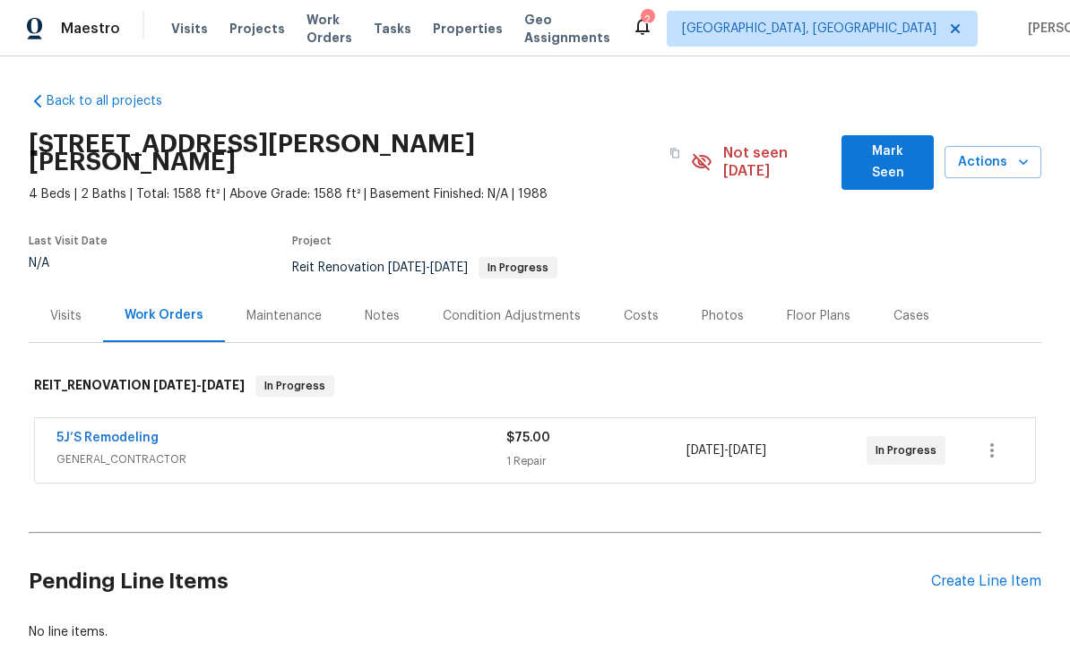
click at [70, 432] on link "5J’S Remodeling" at bounding box center [107, 438] width 102 height 13
